Goal: Task Accomplishment & Management: Manage account settings

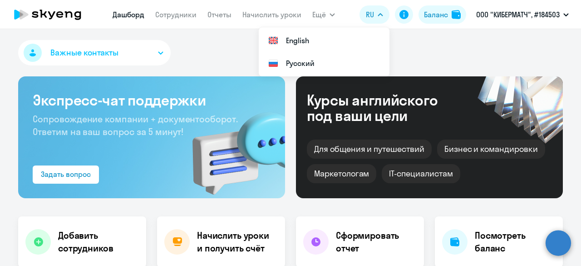
select select "30"
click at [181, 17] on link "Сотрудники" at bounding box center [175, 14] width 41 height 9
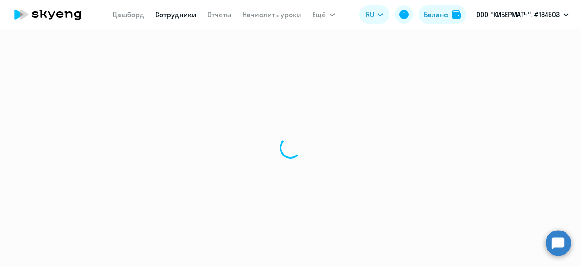
select select "30"
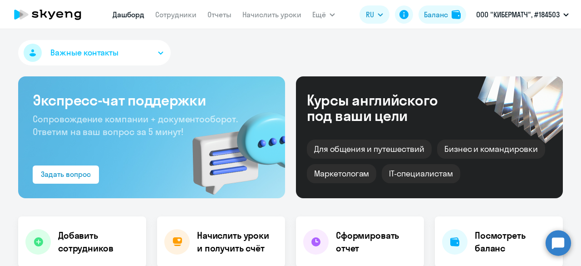
select select "30"
click at [252, 16] on link "Начислить уроки" at bounding box center [272, 14] width 59 height 9
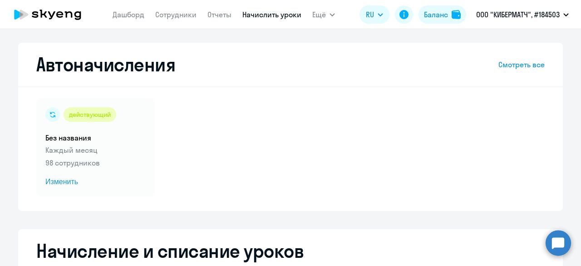
select select "10"
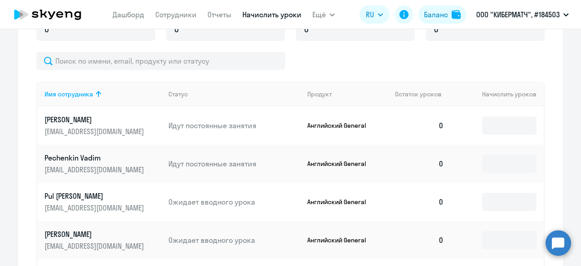
scroll to position [317, 0]
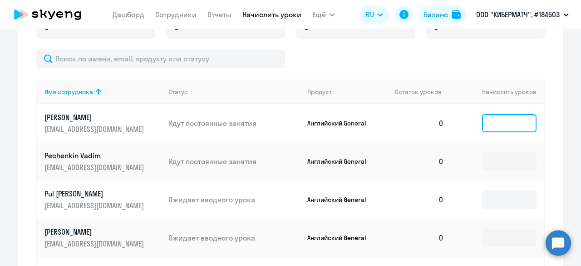
click at [503, 125] on input at bounding box center [509, 123] width 55 height 18
type input "4"
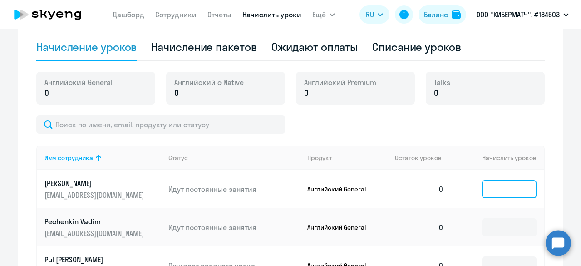
scroll to position [212, 0]
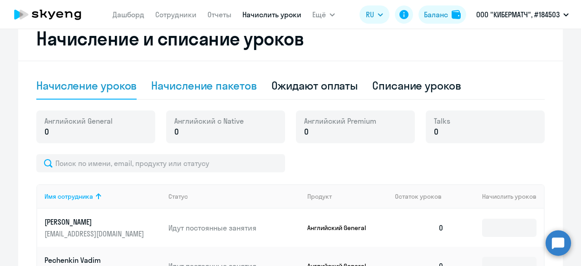
click at [182, 81] on div "Начисление пакетов" at bounding box center [203, 85] width 105 height 15
select select "10"
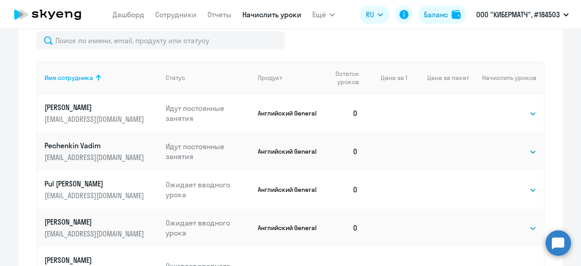
scroll to position [370, 0]
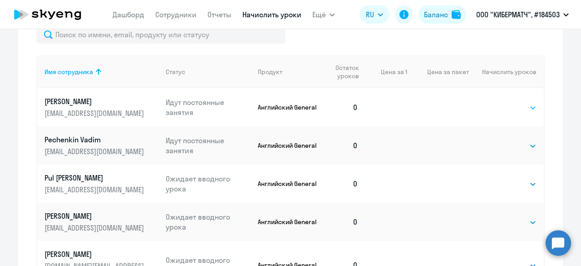
click at [517, 107] on select "Выбрать 4 8 16 32 64 96 128" at bounding box center [518, 107] width 37 height 11
select select "4"
click at [500, 102] on select "Выбрать 4 8 16 32 64 96 128" at bounding box center [518, 107] width 37 height 11
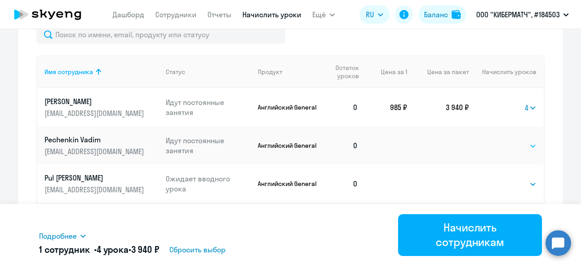
click at [519, 145] on select "Выбрать 4 8 16 32 64 96 128" at bounding box center [518, 145] width 37 height 11
select select "4"
click at [500, 140] on select "Выбрать 4 8 16 32 64 96 128" at bounding box center [518, 145] width 37 height 11
click at [508, 182] on select "Выбрать 4 8 16 32 64 96 128" at bounding box center [518, 184] width 37 height 11
select select "4"
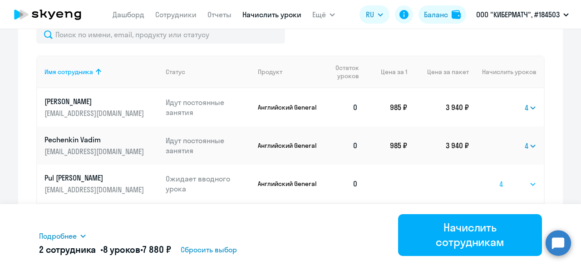
click at [500, 179] on select "Выбрать 4 8 16 32 64 96 128" at bounding box center [518, 184] width 37 height 11
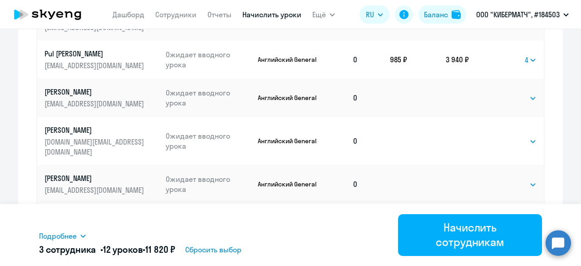
scroll to position [497, 0]
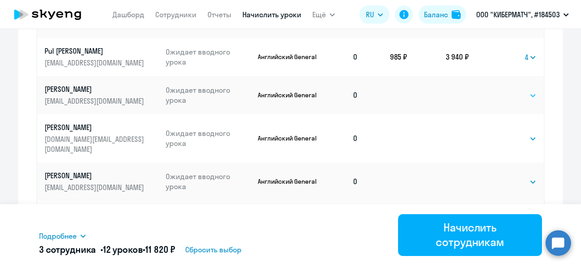
click at [519, 98] on select "Выбрать 4 8 16 32 64 96 128" at bounding box center [518, 95] width 37 height 11
select select "4"
click at [500, 90] on select "Выбрать 4 8 16 32 64 96 128" at bounding box center [518, 95] width 37 height 11
click at [516, 134] on select "Выбрать 4 8 16 32 64 96 128" at bounding box center [518, 138] width 37 height 11
select select "4"
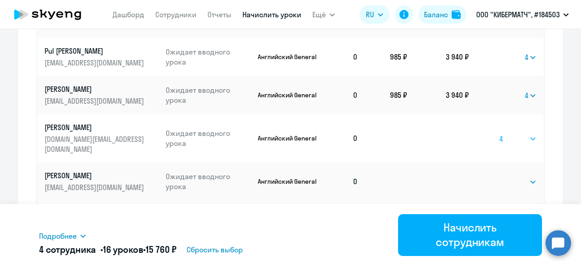
click at [500, 133] on select "Выбрать 4 8 16 32 64 96 128" at bounding box center [518, 138] width 37 height 11
click at [511, 176] on select "Выбрать 4 8 16 32 64 96 128" at bounding box center [518, 181] width 37 height 11
select select "4"
click at [500, 176] on select "Выбрать 4 8 16 32 64 96 128" at bounding box center [518, 181] width 37 height 11
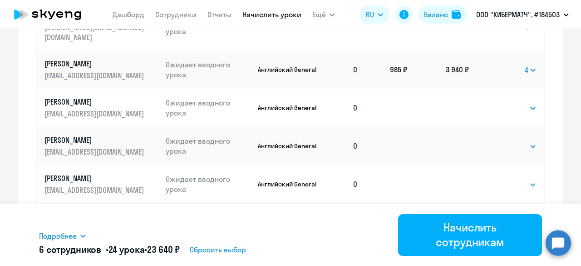
scroll to position [613, 0]
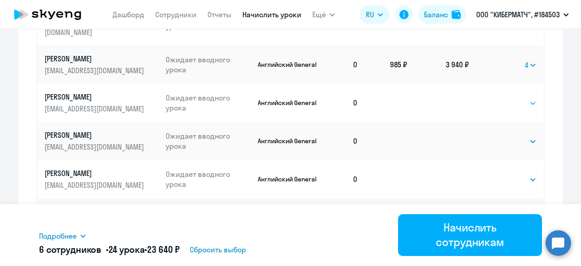
click at [521, 98] on select "Выбрать 4 8 16 32 64 96 128" at bounding box center [518, 103] width 37 height 11
select select "4"
click at [500, 98] on select "Выбрать 4 8 16 32 64 96 128" at bounding box center [518, 103] width 37 height 11
click at [522, 136] on select "Выбрать 4 8 16 32 64 96 128" at bounding box center [518, 141] width 37 height 11
select select "4"
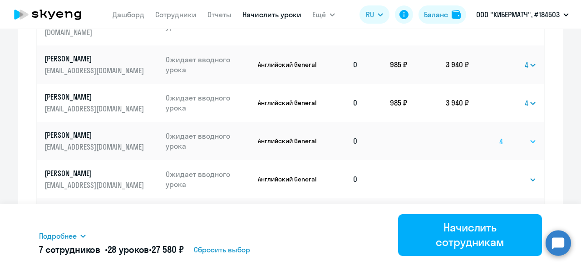
click at [500, 136] on select "Выбрать 4 8 16 32 64 96 128" at bounding box center [518, 141] width 37 height 11
click at [507, 174] on select "Выбрать 4 8 16 32 64 96 128" at bounding box center [518, 179] width 37 height 11
select select "4"
click at [500, 174] on select "Выбрать 4 8 16 32 64 96 128" at bounding box center [518, 179] width 37 height 11
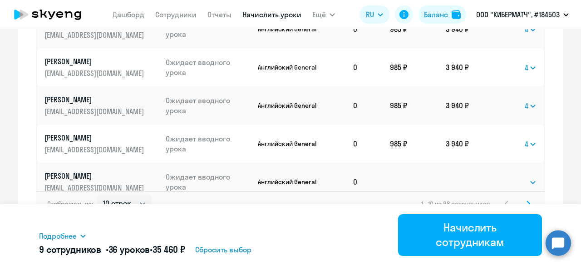
scroll to position [650, 0]
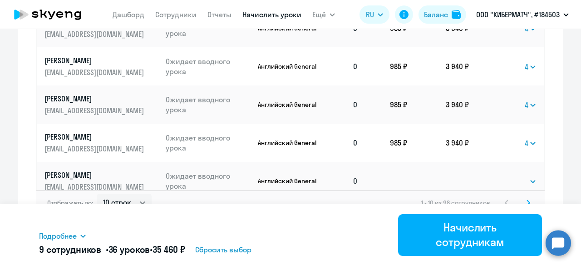
click at [515, 162] on td "Выбрать 4 8 16 32 64 96 128 Выбрать" at bounding box center [506, 181] width 75 height 38
click at [517, 176] on select "Выбрать 4 8 16 32 64 96 128" at bounding box center [518, 181] width 37 height 11
select select "4"
click at [500, 176] on select "Выбрать 4 8 16 32 64 96 128" at bounding box center [518, 181] width 37 height 11
click at [523, 199] on svg-icon at bounding box center [528, 202] width 11 height 11
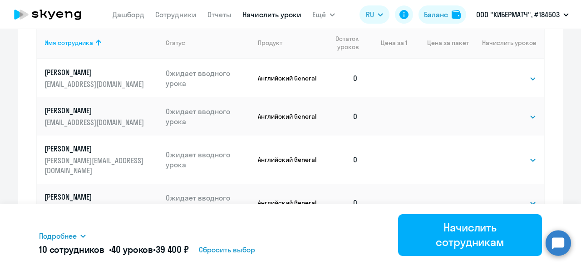
scroll to position [412, 0]
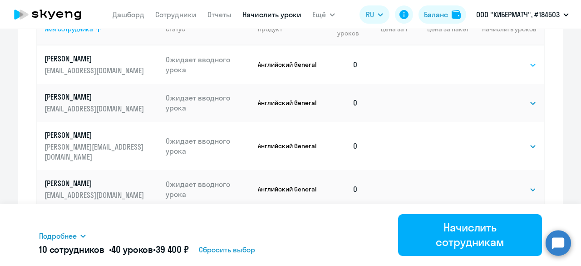
click at [511, 65] on select "Выбрать 4 8 16 32 64 96 128" at bounding box center [518, 65] width 37 height 11
select select "4"
click at [500, 60] on select "Выбрать 4 8 16 32 64 96 128" at bounding box center [518, 65] width 37 height 11
click at [512, 97] on div "Выбрать 4 8 16 32 64 96 128 Выбрать" at bounding box center [518, 103] width 37 height 12
click at [513, 99] on select "Выбрать 4 8 16 32 64 96 128" at bounding box center [518, 103] width 37 height 11
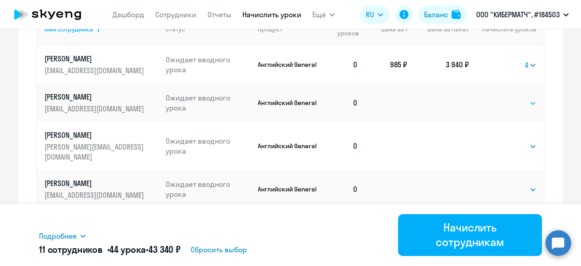
select select "4"
click at [500, 98] on select "Выбрать 4 8 16 32 64 96 128" at bounding box center [518, 103] width 37 height 11
click at [512, 141] on select "Выбрать 4 8 16 32 64 96 128" at bounding box center [518, 146] width 37 height 11
select select "4"
click at [500, 141] on select "Выбрать 4 8 16 32 64 96 128" at bounding box center [518, 146] width 37 height 11
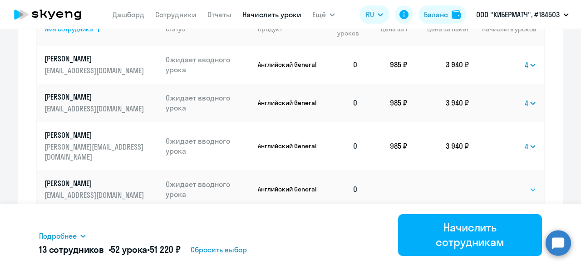
click at [513, 184] on select "Выбрать 4 8 16 32 64 96 128" at bounding box center [518, 189] width 37 height 11
select select "4"
click at [500, 184] on select "Выбрать 4 8 16 32 64 96 128" at bounding box center [518, 189] width 37 height 11
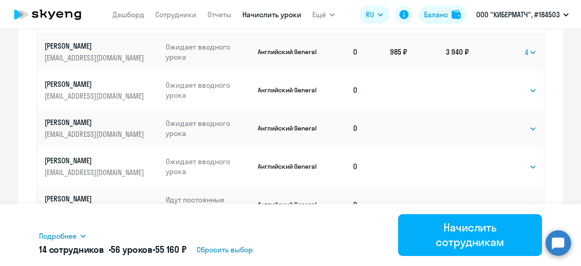
scroll to position [547, 0]
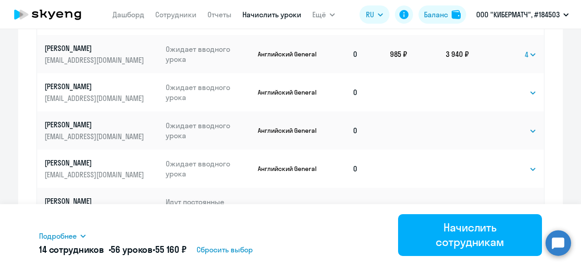
click at [519, 76] on td "Выбрать 4 8 16 32 64 96 128 Выбрать" at bounding box center [506, 92] width 75 height 38
click at [518, 87] on select "Выбрать 4 8 16 32 64 96 128" at bounding box center [518, 92] width 37 height 11
select select "4"
click at [500, 87] on select "Выбрать 4 8 16 32 64 96 128" at bounding box center [518, 92] width 37 height 11
click at [519, 125] on select "Выбрать 4 8 16 32 64 96 128" at bounding box center [518, 130] width 37 height 11
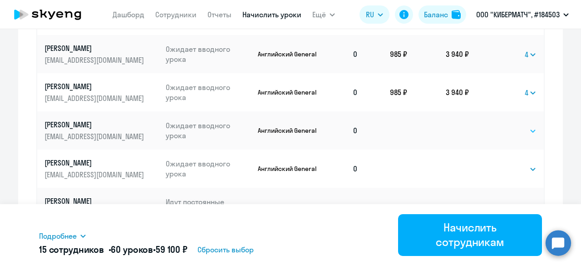
select select "4"
click at [500, 125] on select "Выбрать 4 8 16 32 64 96 128" at bounding box center [518, 130] width 37 height 11
click at [513, 164] on select "Выбрать 4 8 16 32 64 96 128" at bounding box center [518, 169] width 37 height 11
select select "4"
click at [500, 164] on select "Выбрать 4 8 16 32 64 96 128" at bounding box center [518, 169] width 37 height 11
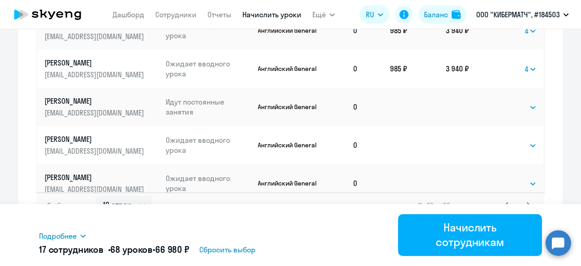
scroll to position [650, 0]
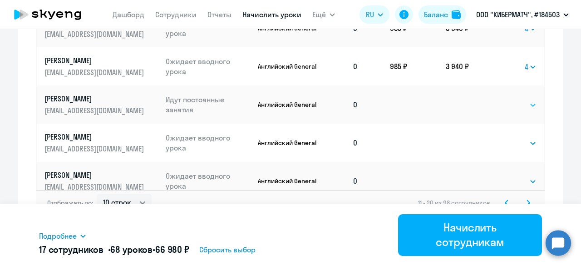
click at [518, 99] on select "Выбрать 4 8 16 32 64 96 128" at bounding box center [518, 104] width 37 height 11
select select "4"
click at [500, 99] on select "Выбрать 4 8 16 32 64 96 128" at bounding box center [518, 104] width 37 height 11
click at [518, 138] on select "Выбрать 4 8 16 32 64 96 128" at bounding box center [518, 143] width 37 height 11
select select "4"
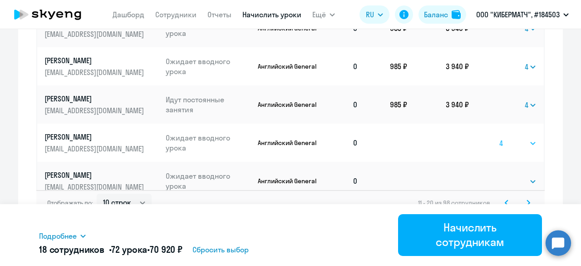
click at [500, 138] on select "Выбрать 4 8 16 32 64 96 128" at bounding box center [518, 143] width 37 height 11
